Goal: Task Accomplishment & Management: Manage account settings

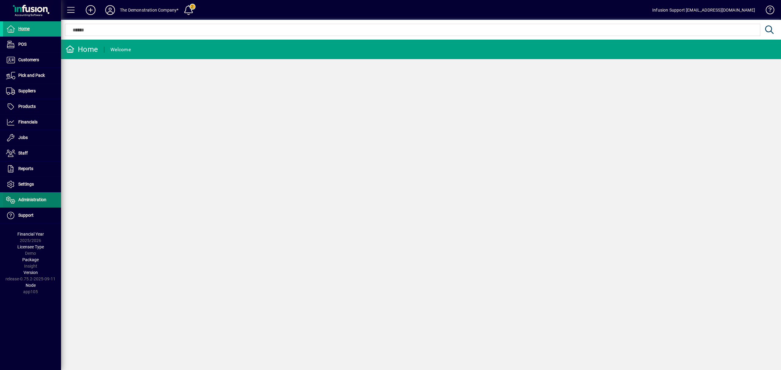
click at [27, 201] on span "Administration" at bounding box center [32, 199] width 28 height 5
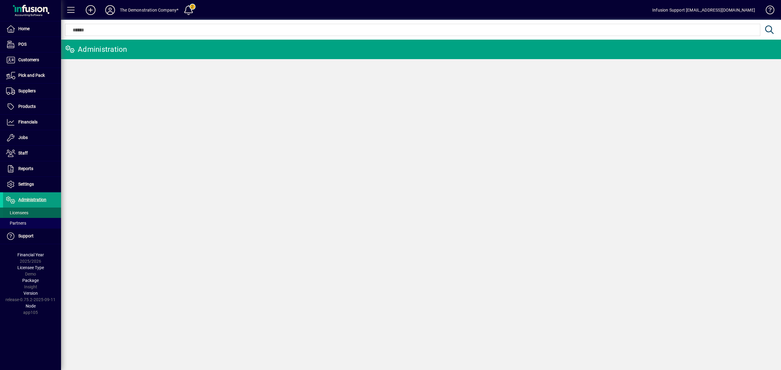
click at [27, 211] on span "Licensees" at bounding box center [17, 213] width 22 height 5
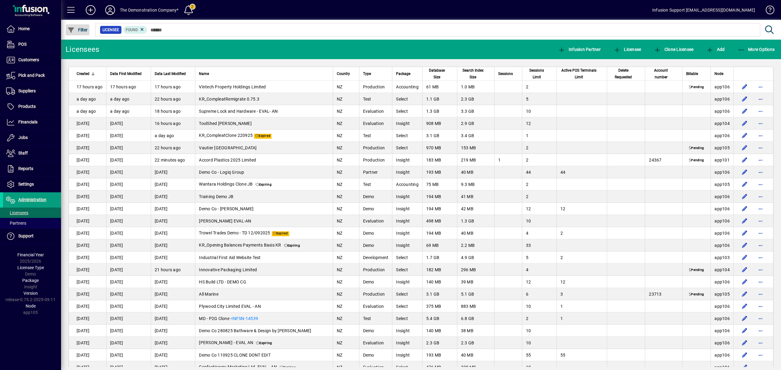
click at [83, 31] on span "Filter" at bounding box center [77, 29] width 20 height 5
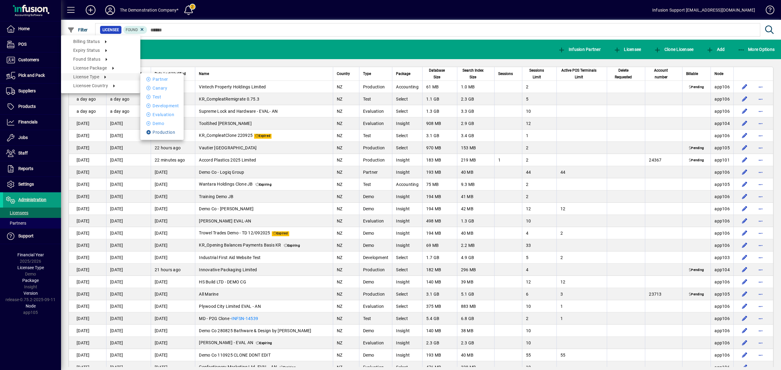
click at [162, 134] on li "Production" at bounding box center [161, 132] width 43 height 7
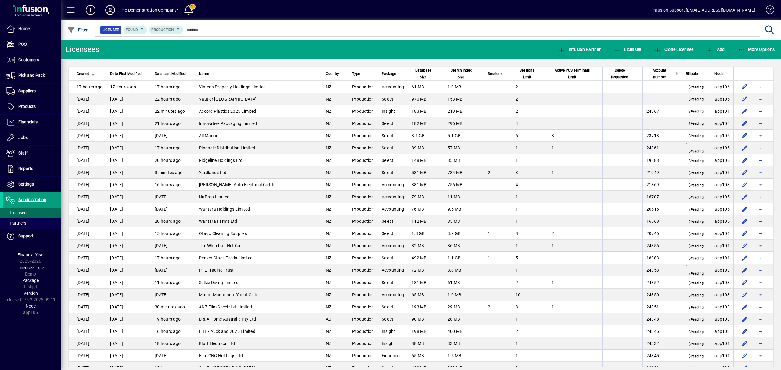
click at [659, 74] on span "Account number" at bounding box center [660, 73] width 26 height 13
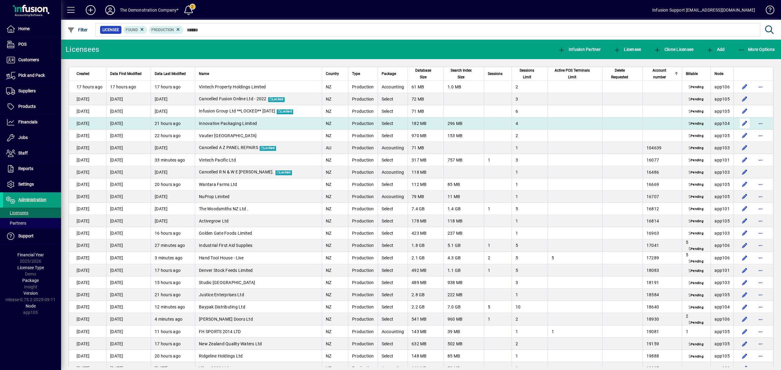
click at [738, 122] on span "button" at bounding box center [744, 123] width 15 height 15
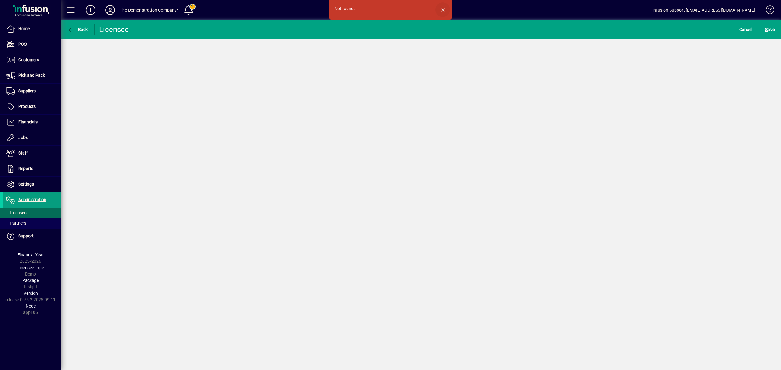
click at [443, 9] on span "button" at bounding box center [442, 9] width 15 height 15
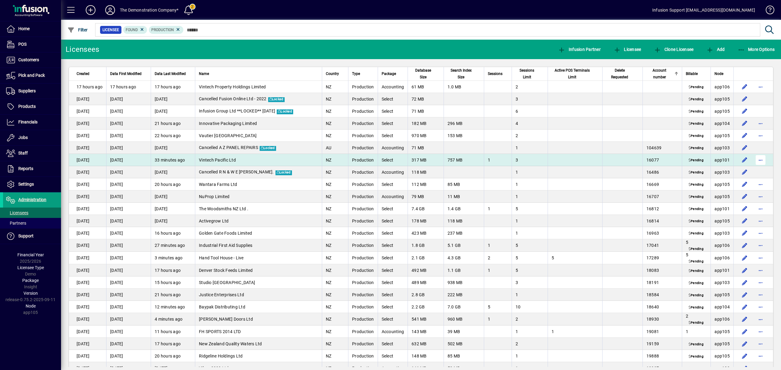
click at [755, 158] on span "button" at bounding box center [760, 160] width 15 height 15
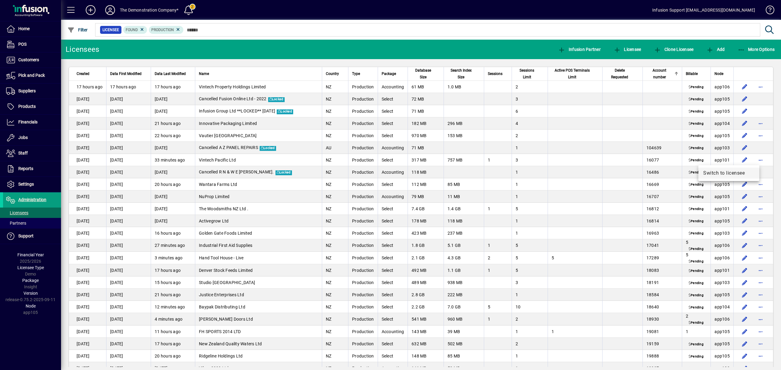
click at [746, 174] on span "Switch to licensee" at bounding box center [728, 173] width 51 height 7
